Goal: Find contact information: Find contact information

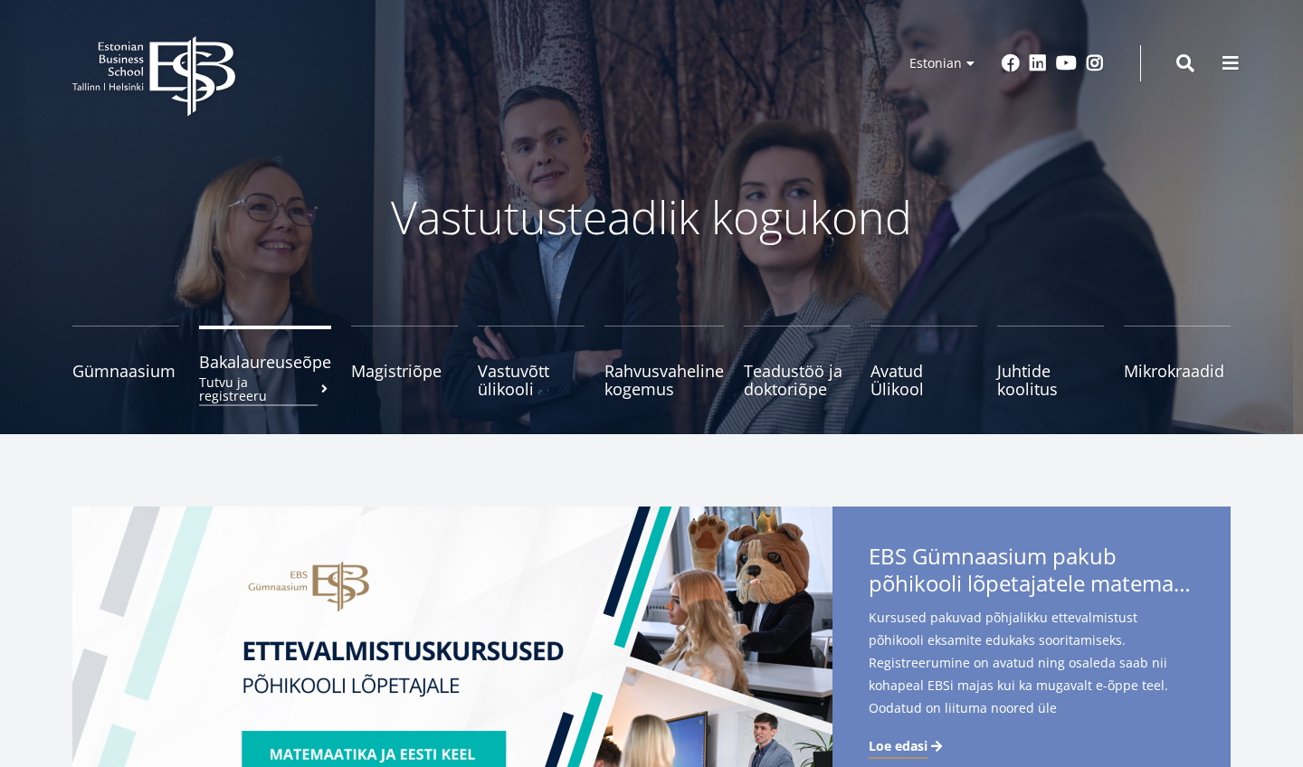
click at [274, 362] on span "Bakalaureuseõpe Tutvu ja registreeru" at bounding box center [265, 362] width 132 height 18
click at [1242, 60] on button at bounding box center [1231, 61] width 36 height 36
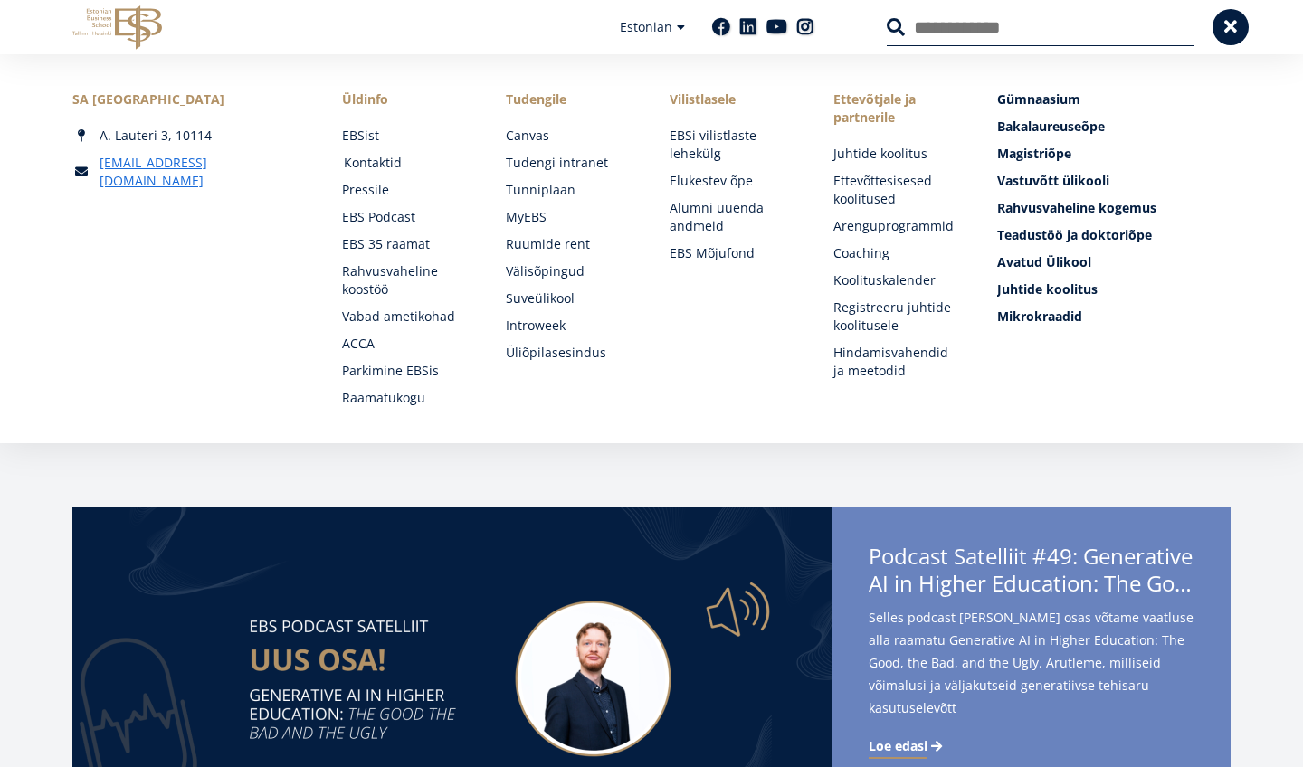
click at [376, 162] on link "Kontaktid" at bounding box center [408, 163] width 128 height 18
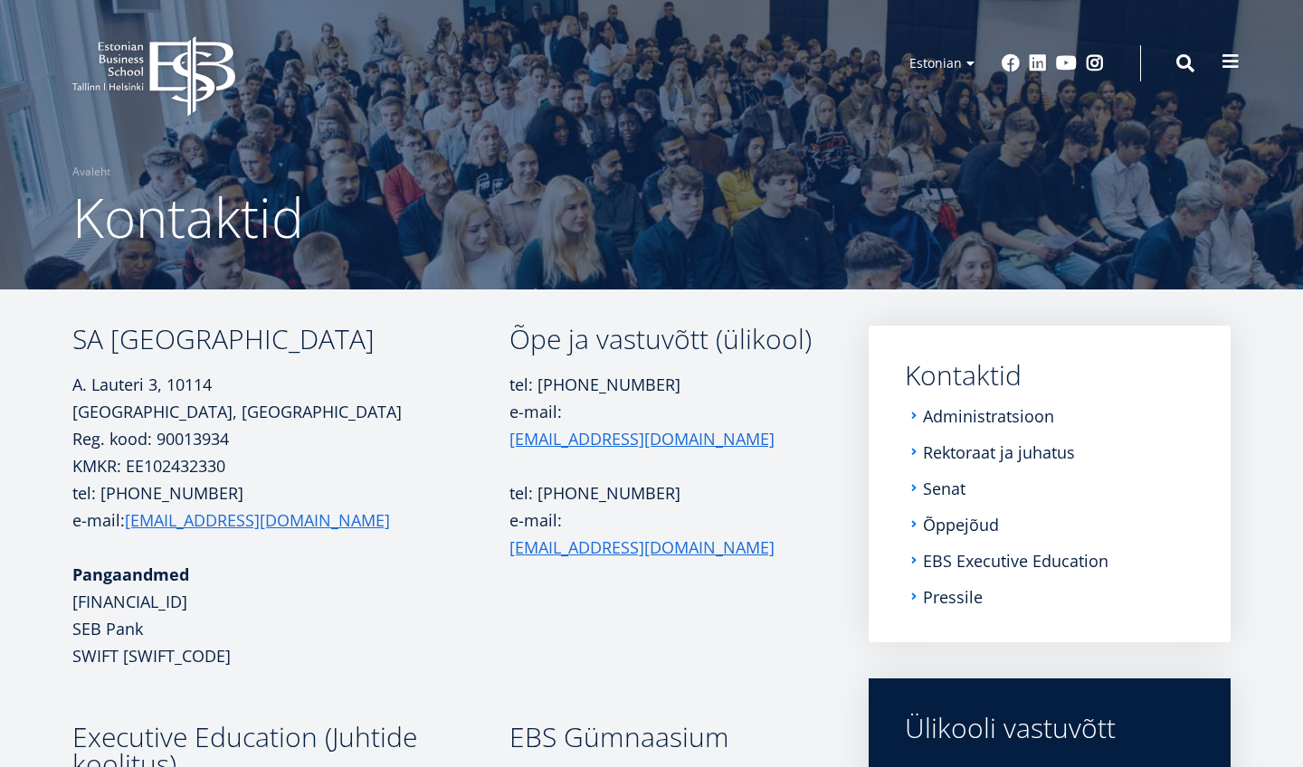
click at [1232, 64] on span at bounding box center [1231, 61] width 18 height 18
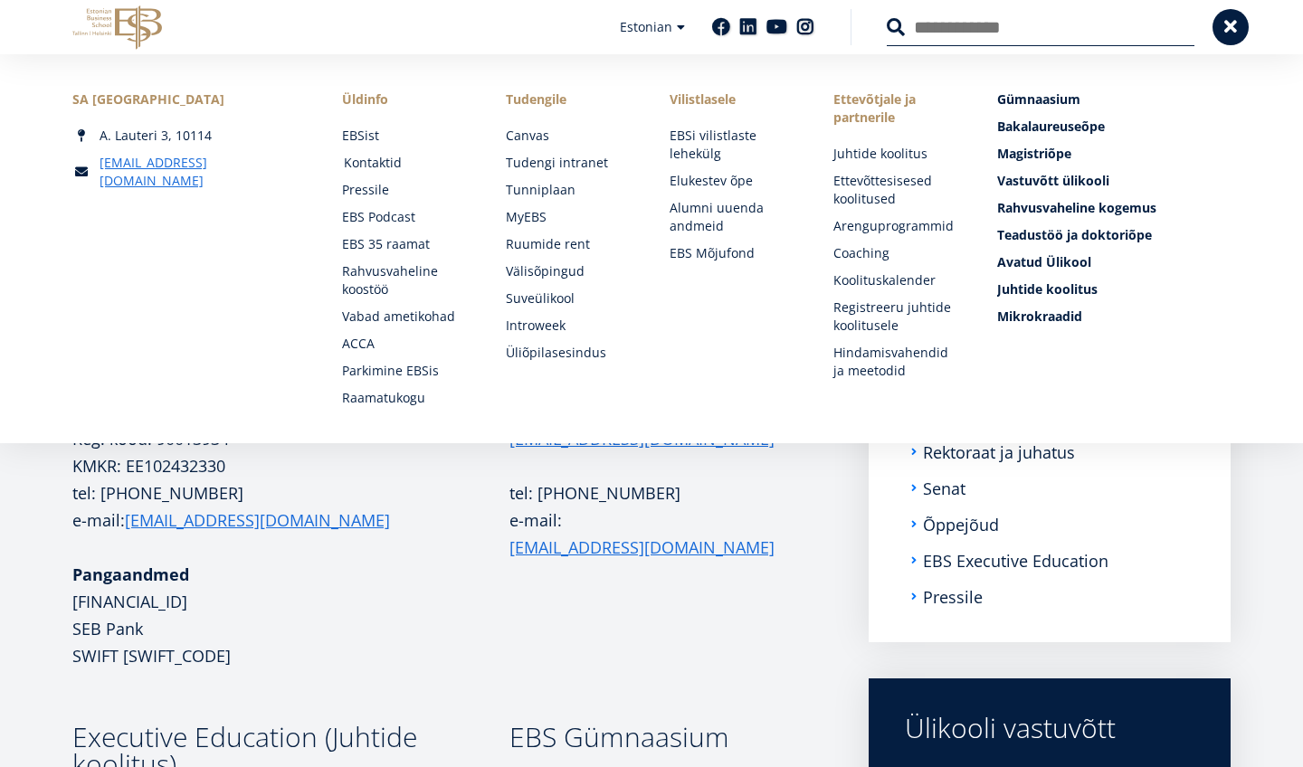
click at [372, 160] on link "Kontaktid" at bounding box center [408, 163] width 128 height 18
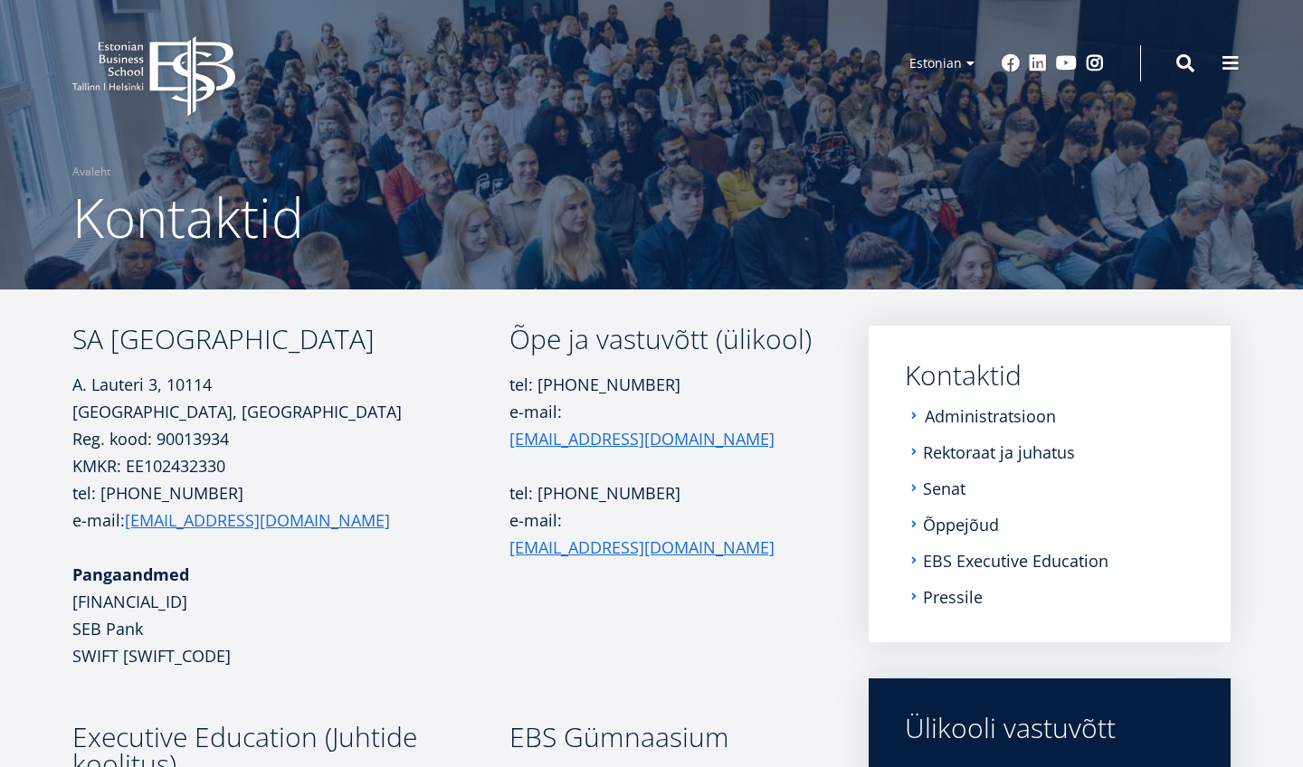
click at [962, 410] on link "Administratsioon" at bounding box center [990, 416] width 131 height 18
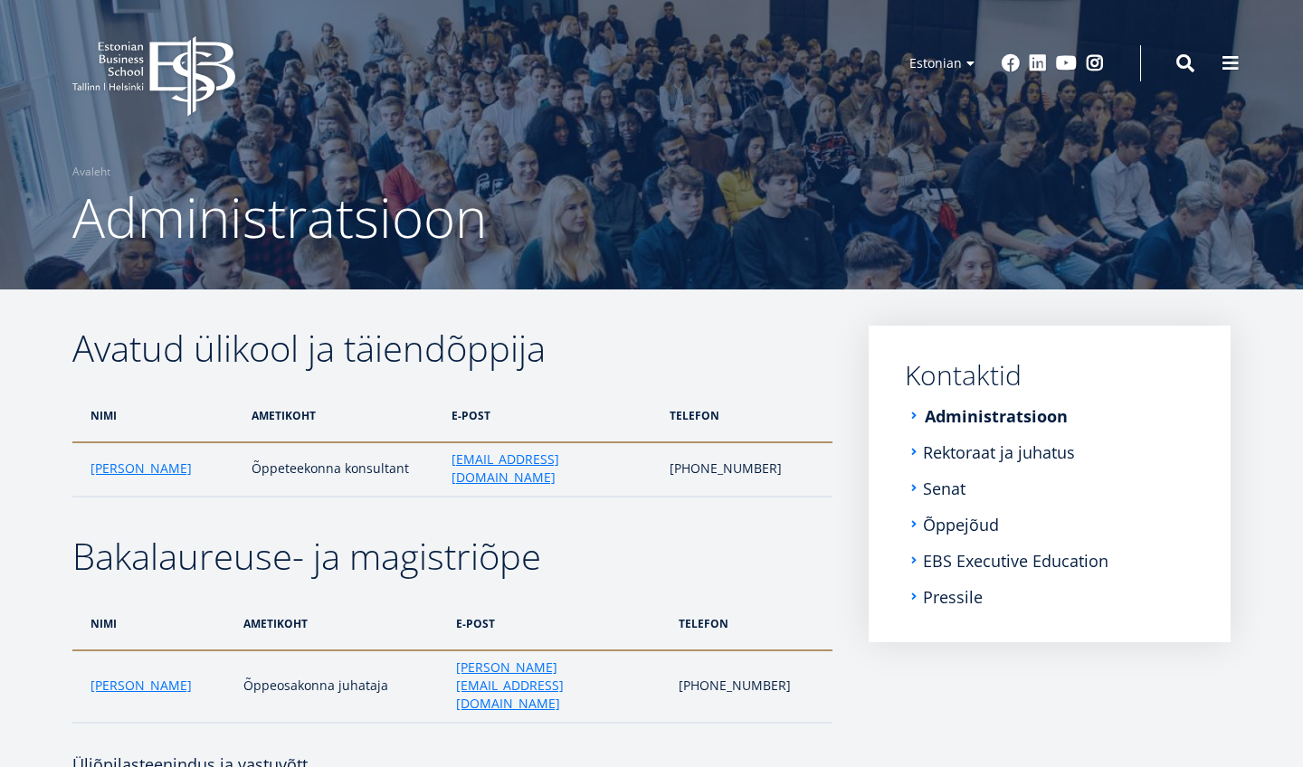
click at [985, 414] on link "Administratsioon" at bounding box center [996, 416] width 143 height 18
click at [985, 450] on link "Rektoraat ja juhatus" at bounding box center [1001, 452] width 152 height 18
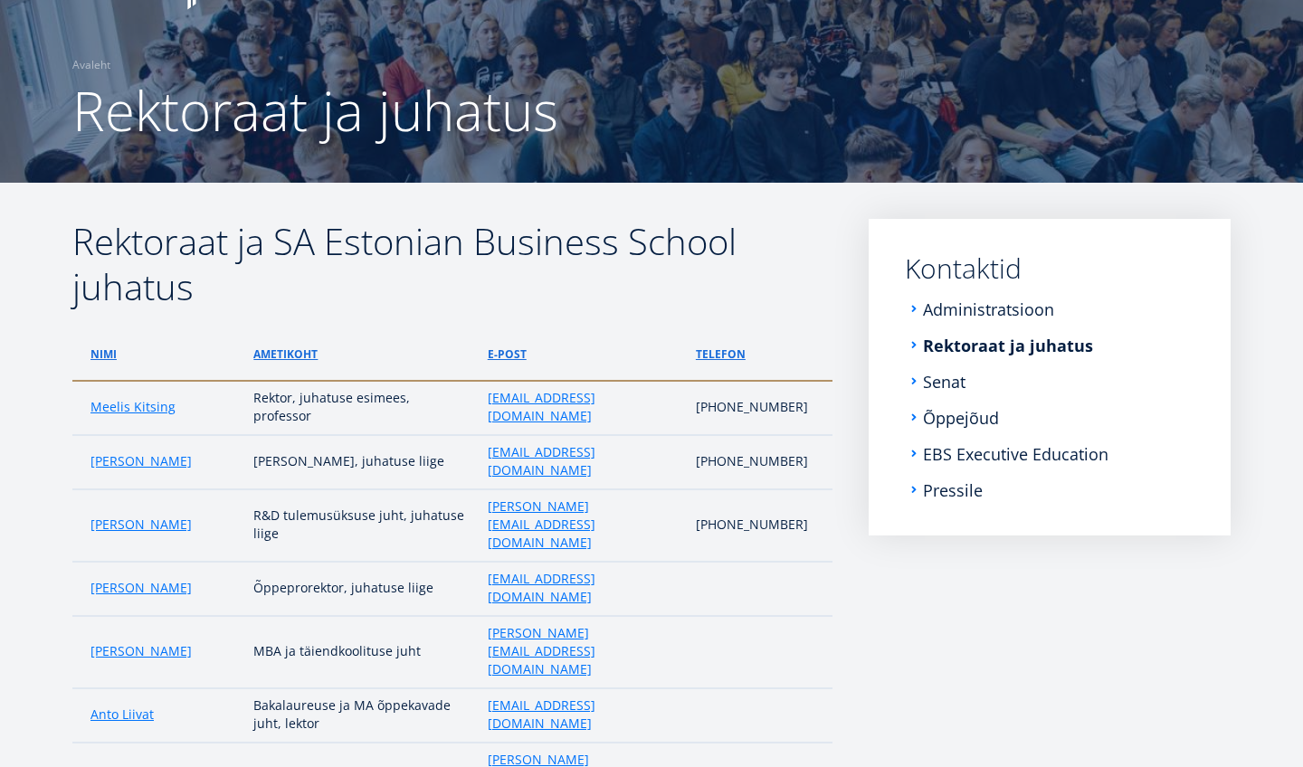
scroll to position [85, 0]
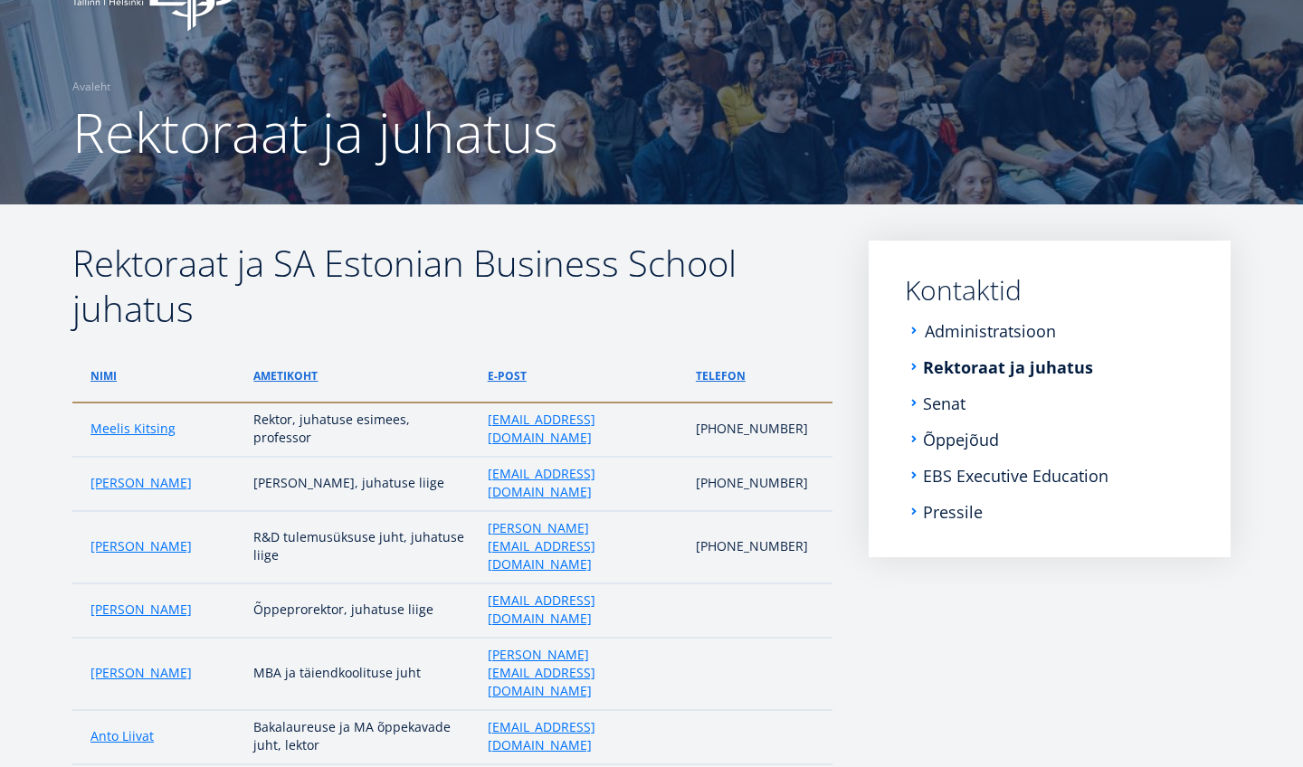
click at [974, 329] on link "Administratsioon" at bounding box center [990, 331] width 131 height 18
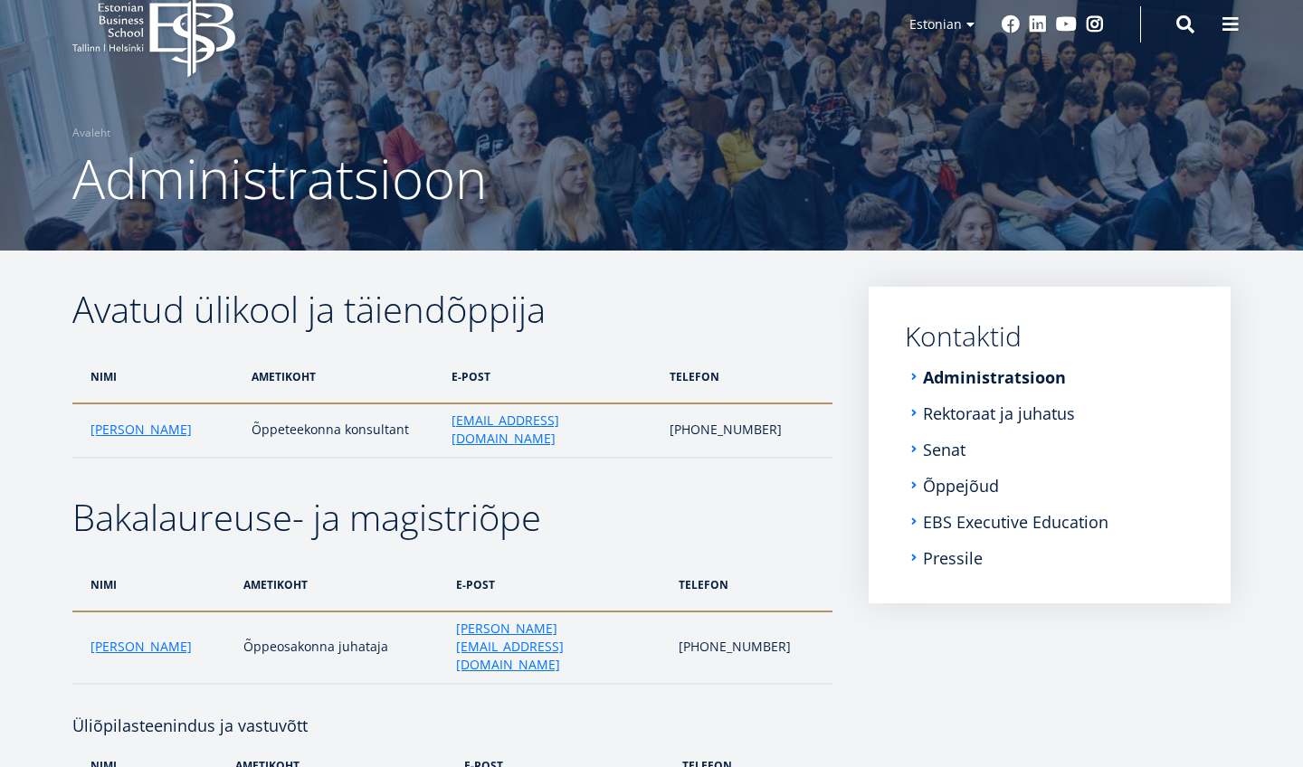
scroll to position [40, 0]
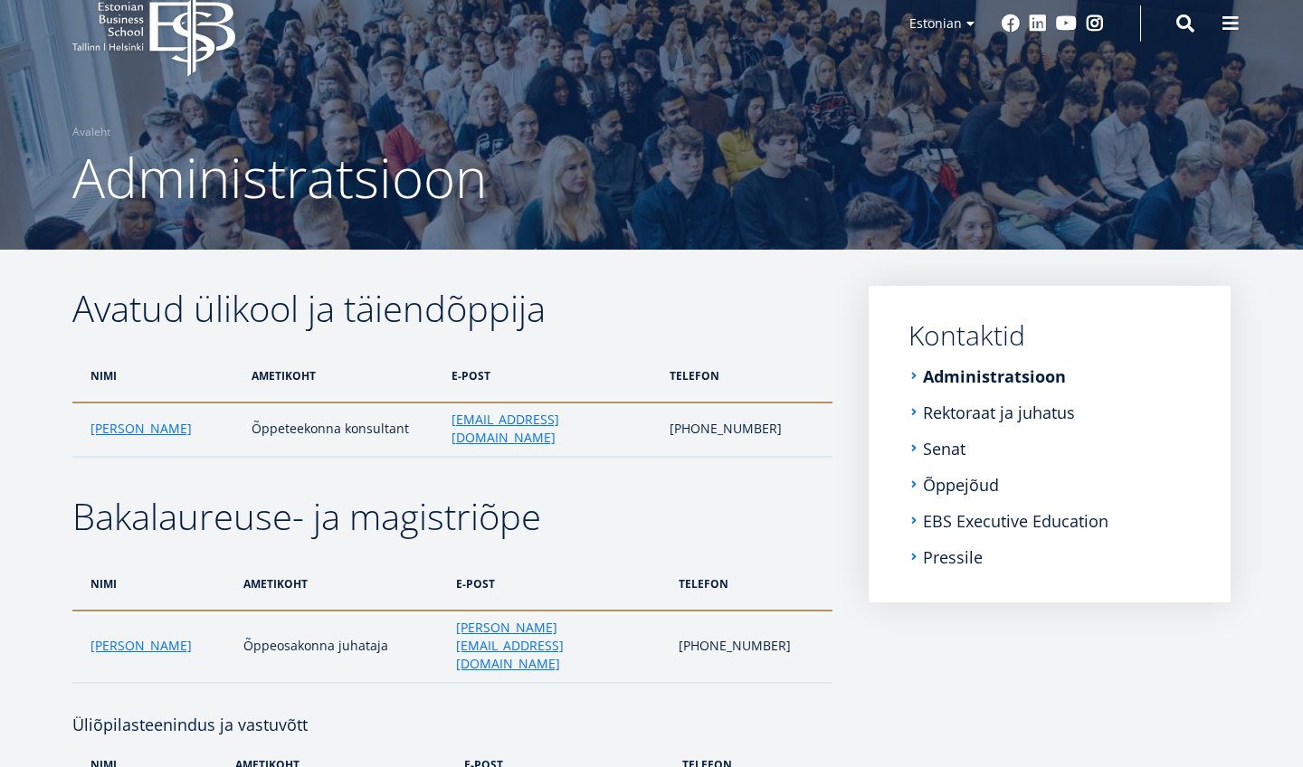
click at [980, 332] on link "Kontaktid" at bounding box center [1054, 335] width 290 height 27
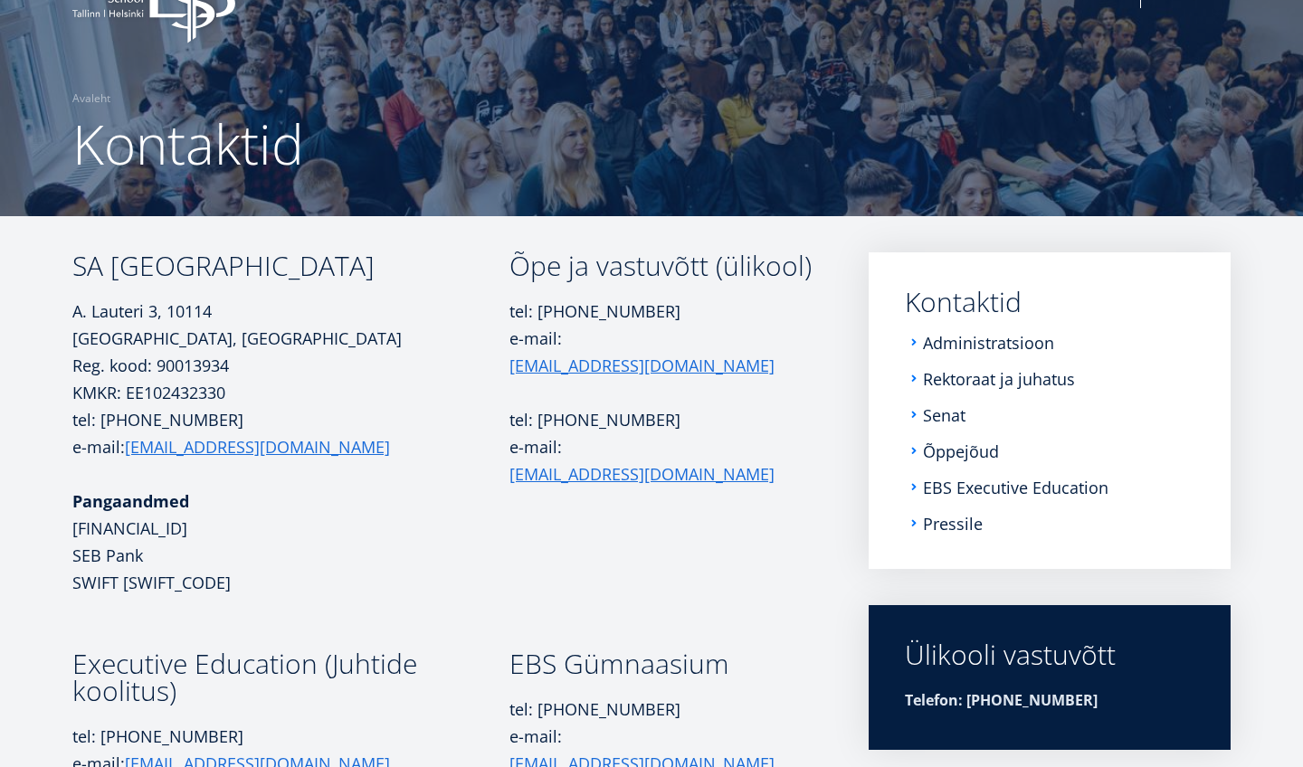
scroll to position [74, 0]
